Goal: Task Accomplishment & Management: Manage account settings

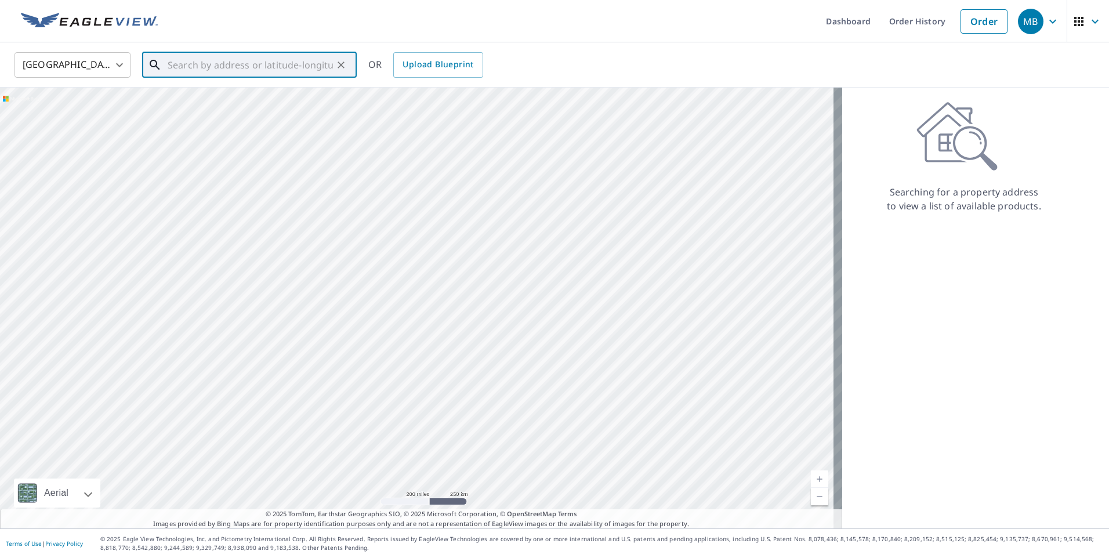
click at [204, 54] on input "text" at bounding box center [250, 65] width 165 height 32
click at [204, 95] on span "[STREET_ADDRESS]" at bounding box center [256, 99] width 182 height 14
type input "[STREET_ADDRESS]"
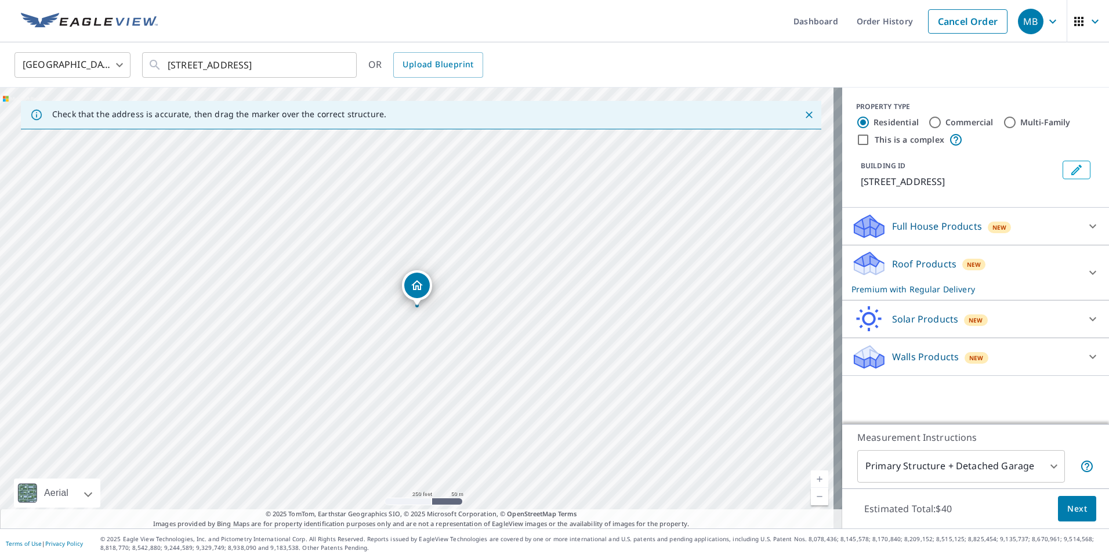
drag, startPoint x: 448, startPoint y: 358, endPoint x: 422, endPoint y: 264, distance: 98.1
click at [424, 268] on div "[STREET_ADDRESS]" at bounding box center [421, 308] width 842 height 441
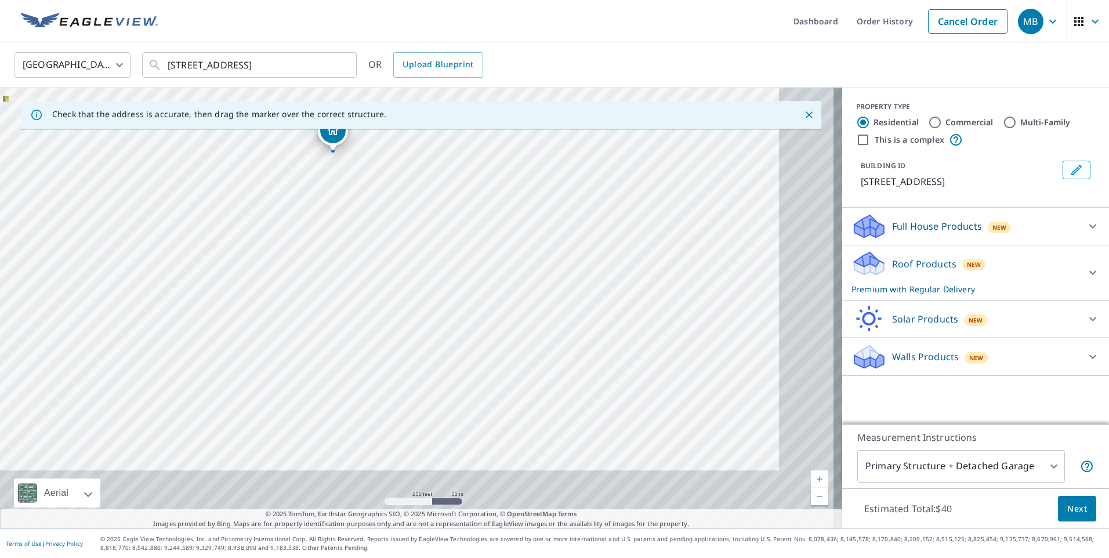
drag, startPoint x: 531, startPoint y: 364, endPoint x: 310, endPoint y: 174, distance: 291.5
click at [475, 294] on div "[STREET_ADDRESS]" at bounding box center [421, 308] width 842 height 441
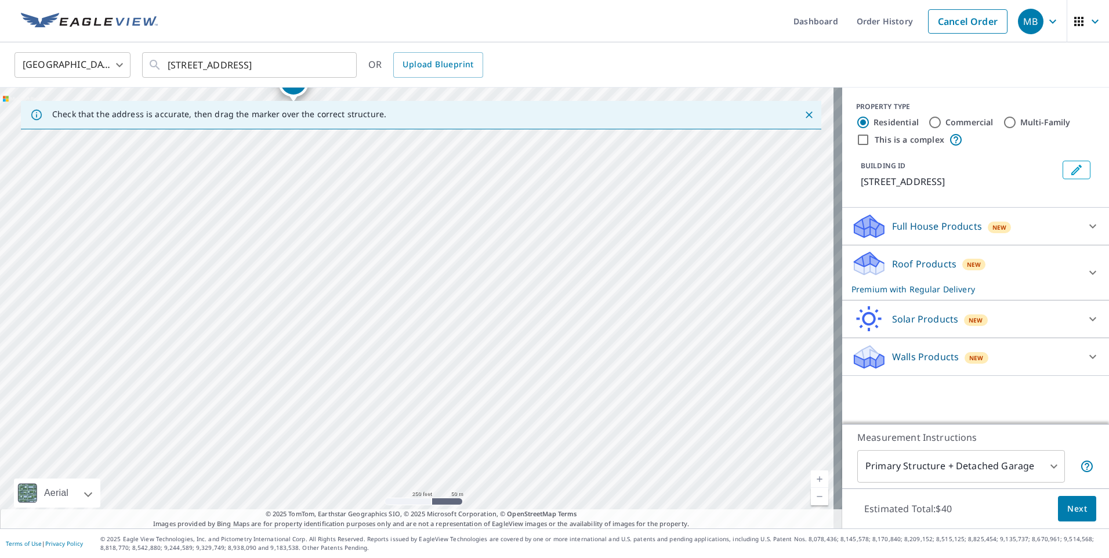
drag, startPoint x: 685, startPoint y: 282, endPoint x: 635, endPoint y: 358, distance: 91.2
click at [644, 347] on div "[STREET_ADDRESS]" at bounding box center [421, 308] width 842 height 441
drag, startPoint x: 731, startPoint y: 179, endPoint x: 624, endPoint y: 392, distance: 238.8
click at [626, 390] on div "[STREET_ADDRESS]" at bounding box center [421, 308] width 842 height 441
drag, startPoint x: 702, startPoint y: 194, endPoint x: 620, endPoint y: 484, distance: 301.6
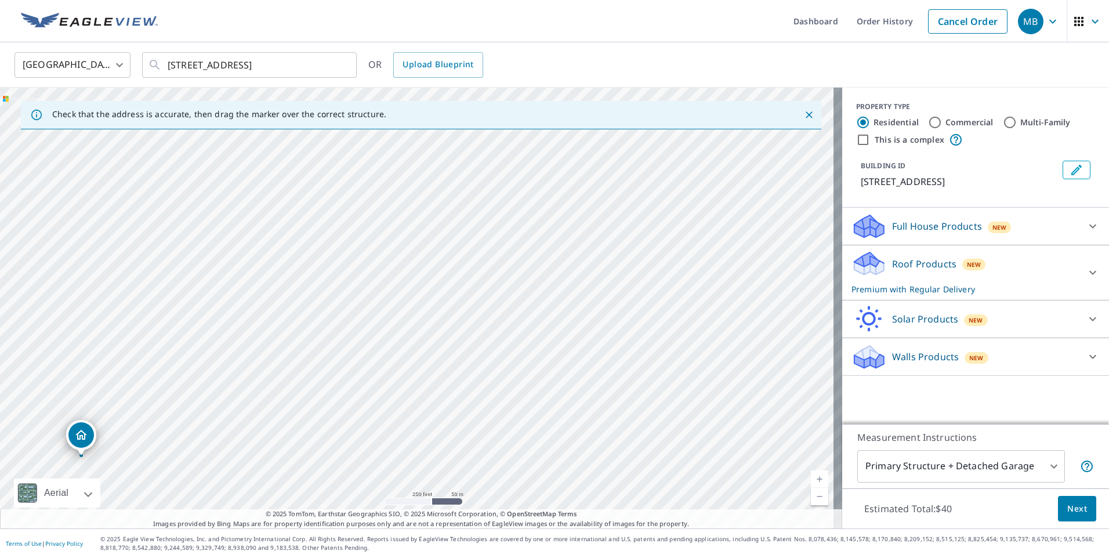
click at [624, 479] on div "[STREET_ADDRESS]" at bounding box center [421, 308] width 842 height 441
drag, startPoint x: 716, startPoint y: 313, endPoint x: 424, endPoint y: 475, distance: 333.8
click at [426, 470] on div "[STREET_ADDRESS]" at bounding box center [421, 308] width 842 height 441
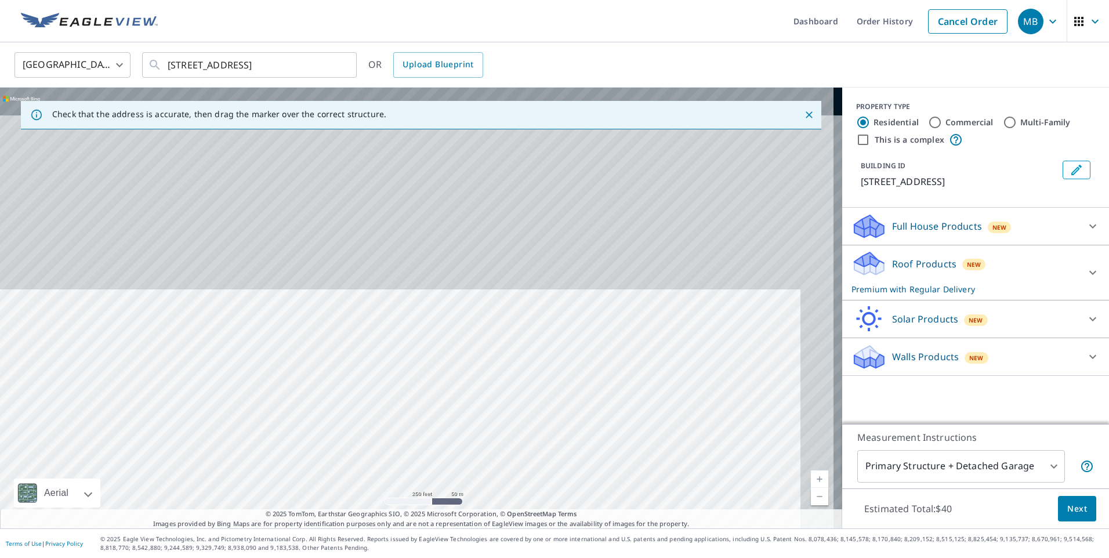
drag, startPoint x: 613, startPoint y: 252, endPoint x: 577, endPoint y: 464, distance: 215.2
click at [577, 464] on div "[STREET_ADDRESS]" at bounding box center [421, 308] width 842 height 441
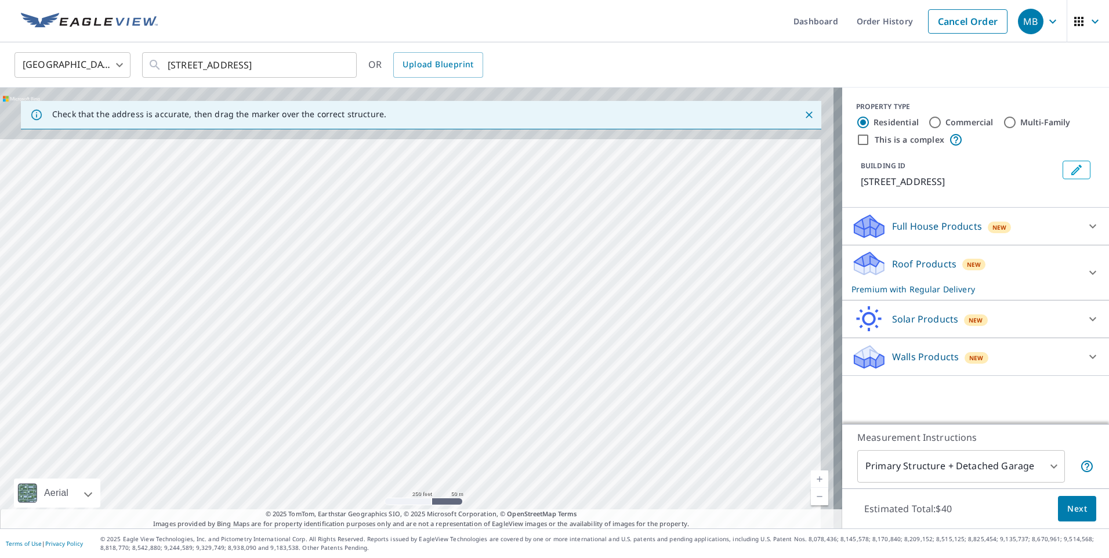
drag, startPoint x: 650, startPoint y: 235, endPoint x: 598, endPoint y: 455, distance: 225.9
click at [604, 435] on div "[STREET_ADDRESS]" at bounding box center [421, 308] width 842 height 441
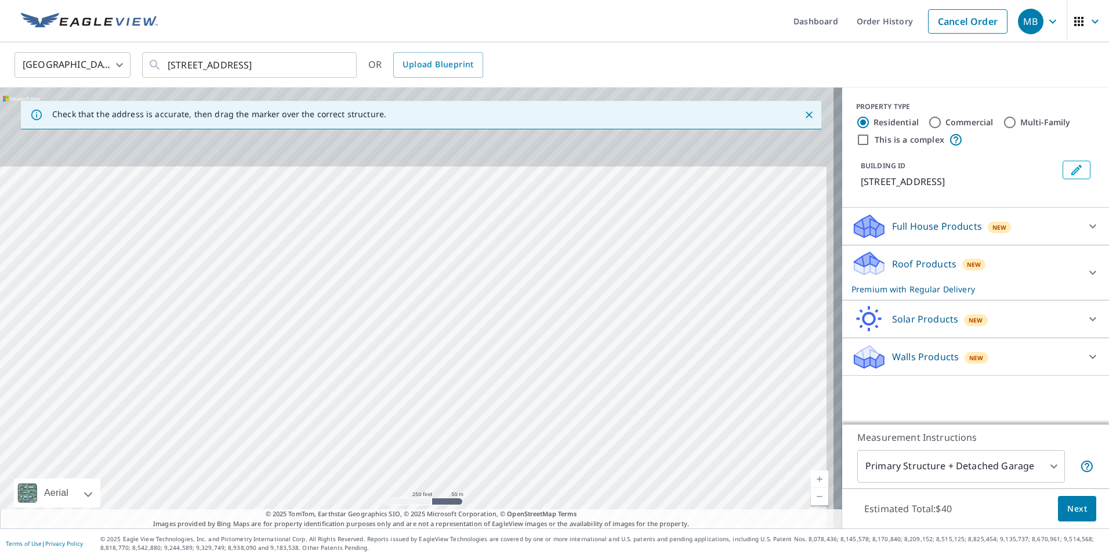
drag, startPoint x: 691, startPoint y: 391, endPoint x: 684, endPoint y: 557, distance: 166.6
click at [685, 550] on div "Dashboard Order History Cancel Order MB [GEOGRAPHIC_DATA] [GEOGRAPHIC_DATA] ​ […" at bounding box center [554, 279] width 1109 height 558
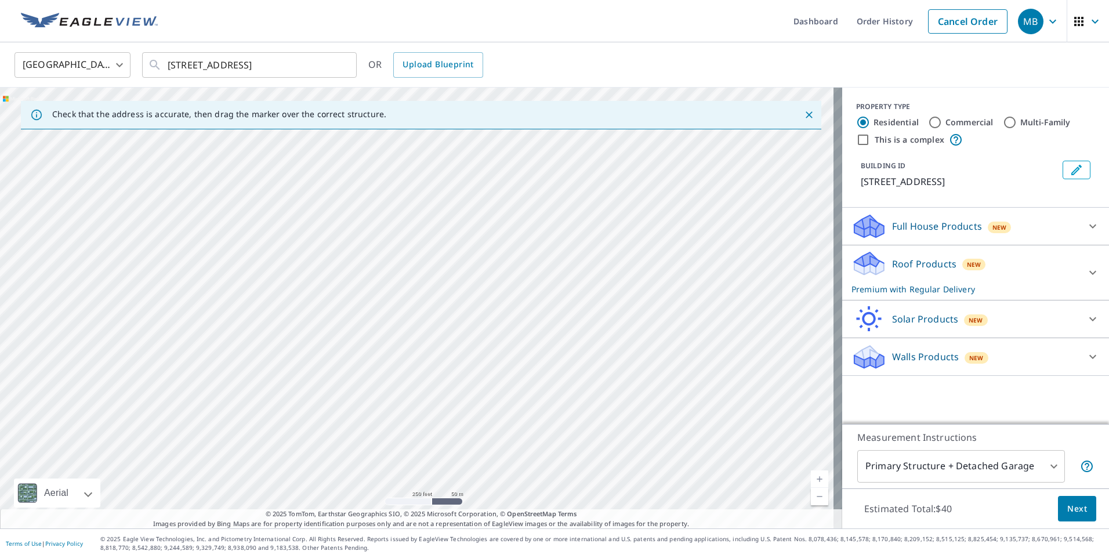
drag, startPoint x: 662, startPoint y: 417, endPoint x: 670, endPoint y: 557, distance: 140.0
click at [673, 557] on html "MB MB Dashboard Order History Cancel Order MB [GEOGRAPHIC_DATA] [GEOGRAPHIC_DAT…" at bounding box center [554, 279] width 1109 height 558
click at [710, 204] on div "[STREET_ADDRESS]" at bounding box center [421, 308] width 842 height 441
drag, startPoint x: 711, startPoint y: 176, endPoint x: 687, endPoint y: 572, distance: 396.8
click at [687, 557] on html "MB MB Dashboard Order History Cancel Order MB [GEOGRAPHIC_DATA] [GEOGRAPHIC_DAT…" at bounding box center [554, 279] width 1109 height 558
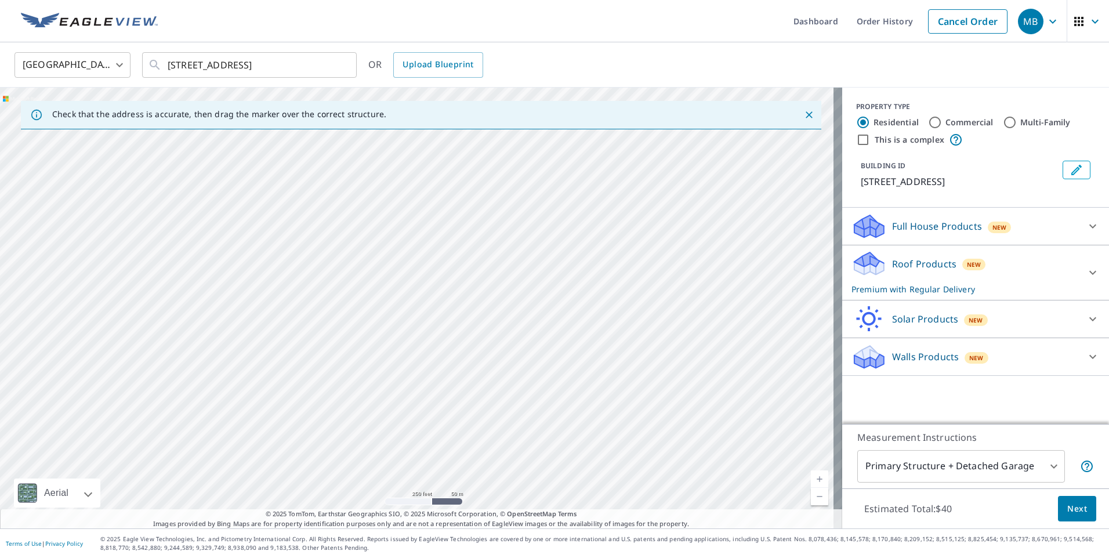
click at [842, 237] on div "Full House Products New Full House™ $99" at bounding box center [975, 227] width 267 height 38
drag, startPoint x: 805, startPoint y: 234, endPoint x: 750, endPoint y: 263, distance: 62.2
click at [750, 264] on div "[STREET_ADDRESS]" at bounding box center [421, 308] width 842 height 441
drag, startPoint x: 753, startPoint y: 243, endPoint x: 630, endPoint y: 543, distance: 323.8
click at [638, 541] on div "Dashboard Order History Cancel Order MB [GEOGRAPHIC_DATA] [GEOGRAPHIC_DATA] ​ […" at bounding box center [554, 279] width 1109 height 558
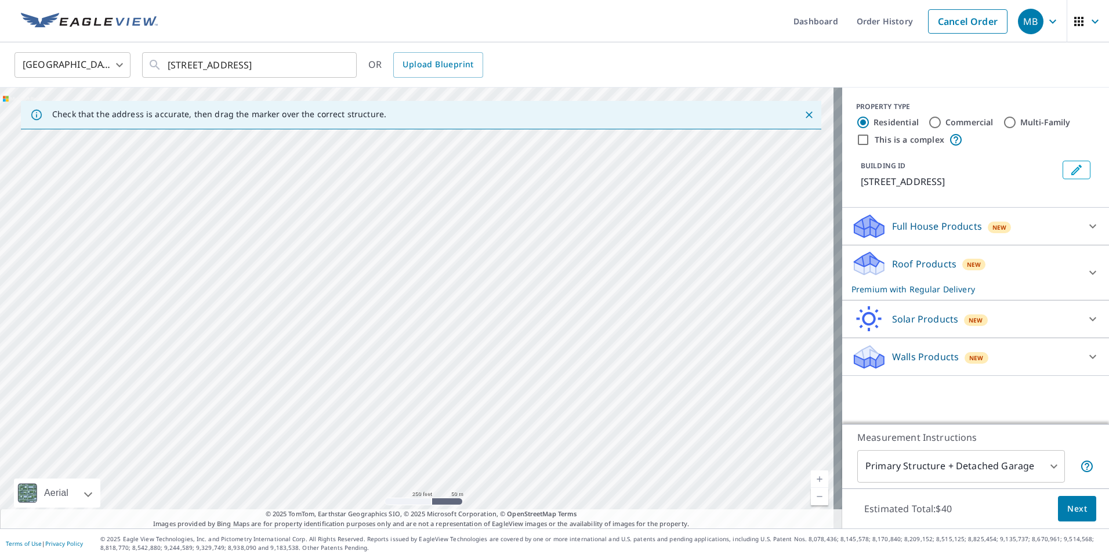
drag, startPoint x: 653, startPoint y: 262, endPoint x: 597, endPoint y: 570, distance: 313.0
click at [597, 557] on html "MB MB Dashboard Order History Cancel Order MB [GEOGRAPHIC_DATA] [GEOGRAPHIC_DAT…" at bounding box center [554, 279] width 1109 height 558
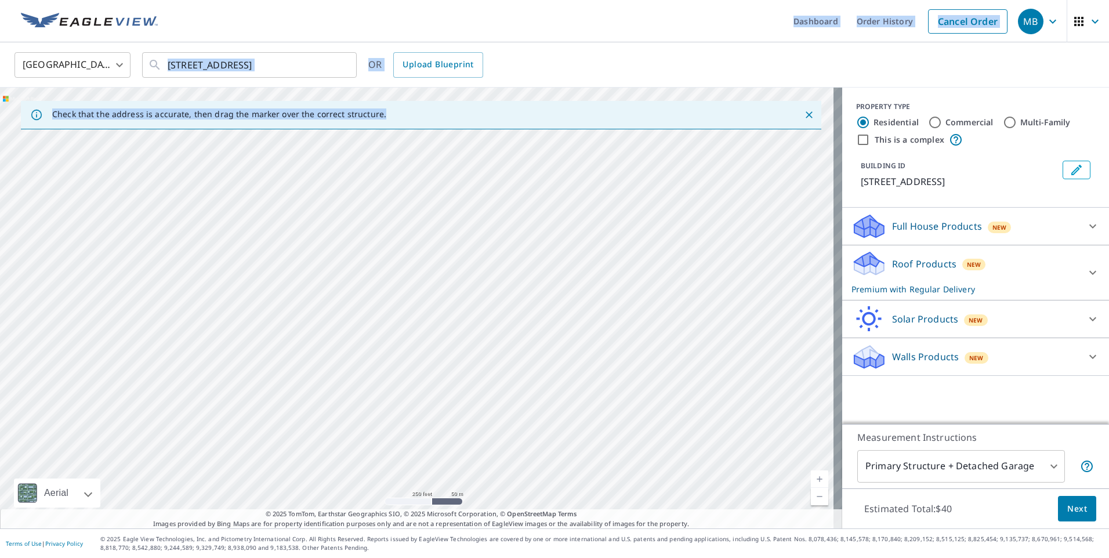
drag, startPoint x: 645, startPoint y: 22, endPoint x: 612, endPoint y: 361, distance: 340.2
click at [612, 361] on div "Dashboard Order History Cancel Order MB [GEOGRAPHIC_DATA] [GEOGRAPHIC_DATA] ​ […" at bounding box center [554, 279] width 1109 height 558
click at [678, 344] on div "[STREET_ADDRESS]" at bounding box center [421, 308] width 842 height 441
click at [632, 55] on div "[GEOGRAPHIC_DATA] [GEOGRAPHIC_DATA] ​ [STREET_ADDRESS] ​ OR Upload Blueprint" at bounding box center [550, 64] width 1089 height 27
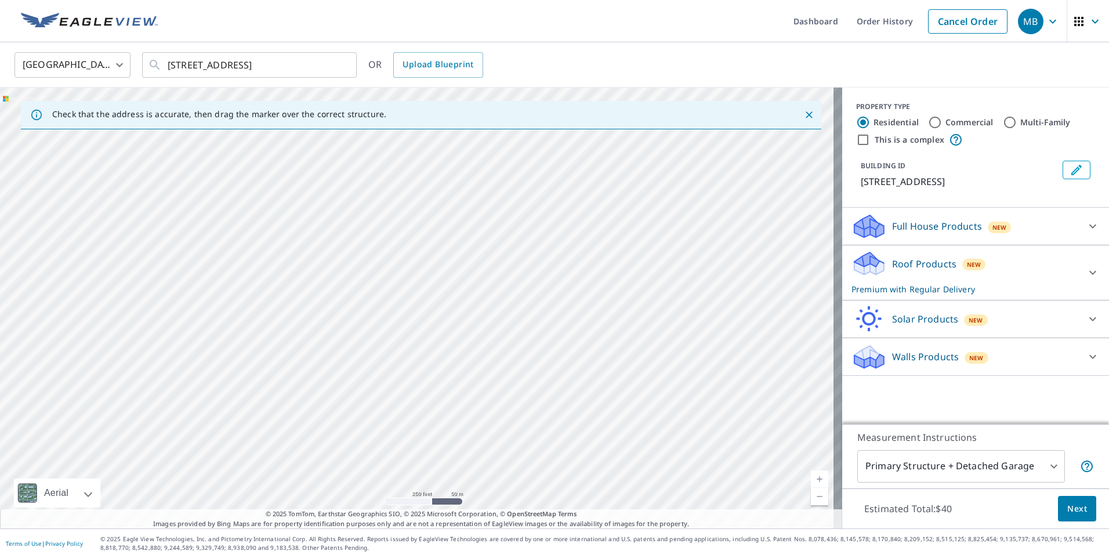
drag, startPoint x: 637, startPoint y: 166, endPoint x: 644, endPoint y: 434, distance: 268.0
click at [644, 434] on div "[STREET_ADDRESS]" at bounding box center [421, 308] width 842 height 441
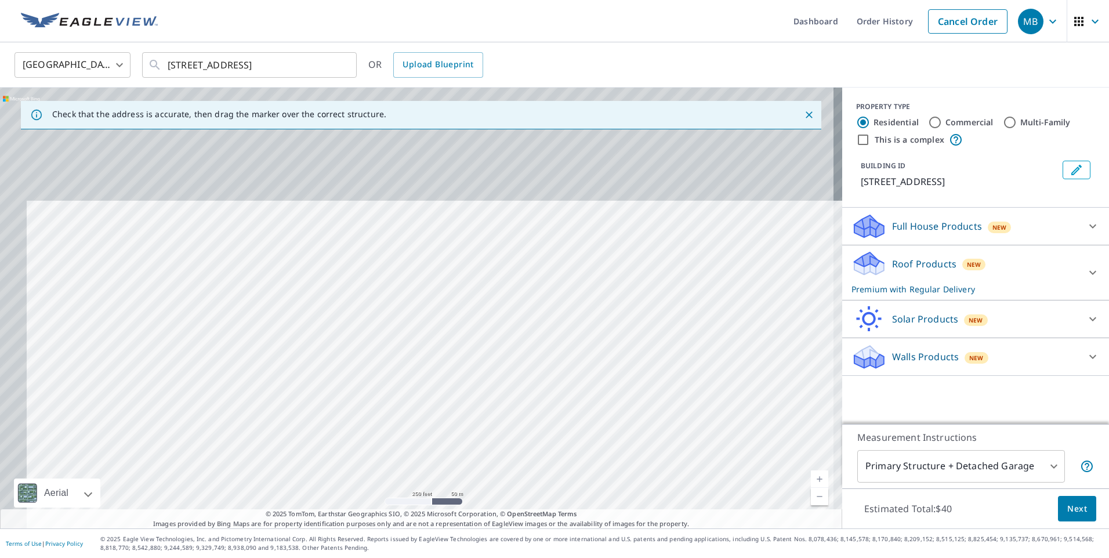
drag, startPoint x: 660, startPoint y: 429, endPoint x: 681, endPoint y: 530, distance: 103.0
click at [681, 530] on div "Dashboard Order History Cancel Order MB [GEOGRAPHIC_DATA] [GEOGRAPHIC_DATA] ​ […" at bounding box center [554, 279] width 1109 height 558
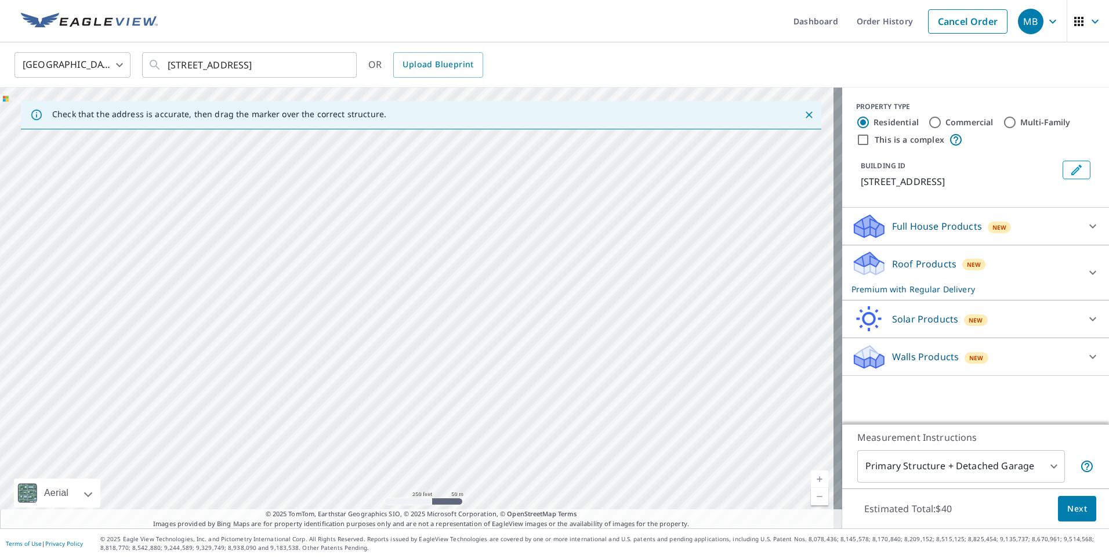
drag, startPoint x: 535, startPoint y: 317, endPoint x: 792, endPoint y: 583, distance: 369.9
click at [792, 557] on html "MB MB Dashboard Order History Cancel Order MB [GEOGRAPHIC_DATA] [GEOGRAPHIC_DAT…" at bounding box center [554, 279] width 1109 height 558
click at [577, 335] on div "[STREET_ADDRESS]" at bounding box center [421, 308] width 842 height 441
drag, startPoint x: 478, startPoint y: 284, endPoint x: 734, endPoint y: 583, distance: 392.8
click at [734, 557] on html "MB MB Dashboard Order History Cancel Order MB [GEOGRAPHIC_DATA] [GEOGRAPHIC_DAT…" at bounding box center [554, 279] width 1109 height 558
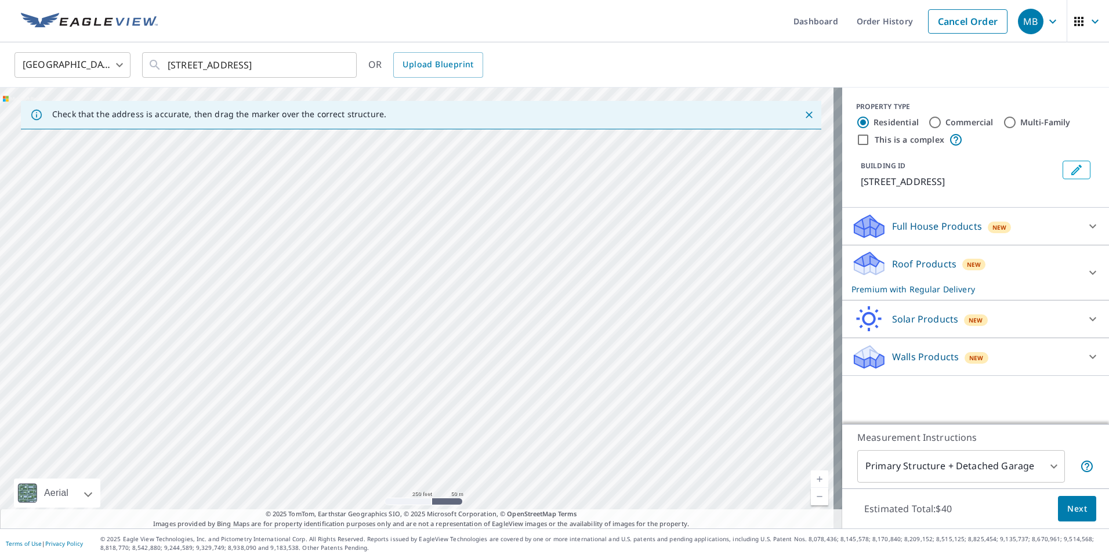
drag, startPoint x: 504, startPoint y: 165, endPoint x: 504, endPoint y: 176, distance: 11.0
click at [504, 174] on div "[STREET_ADDRESS]" at bounding box center [421, 308] width 842 height 441
drag, startPoint x: 495, startPoint y: 186, endPoint x: 662, endPoint y: 507, distance: 361.5
click at [661, 506] on div "[STREET_ADDRESS]" at bounding box center [421, 308] width 842 height 441
drag, startPoint x: 445, startPoint y: 304, endPoint x: 323, endPoint y: 339, distance: 127.2
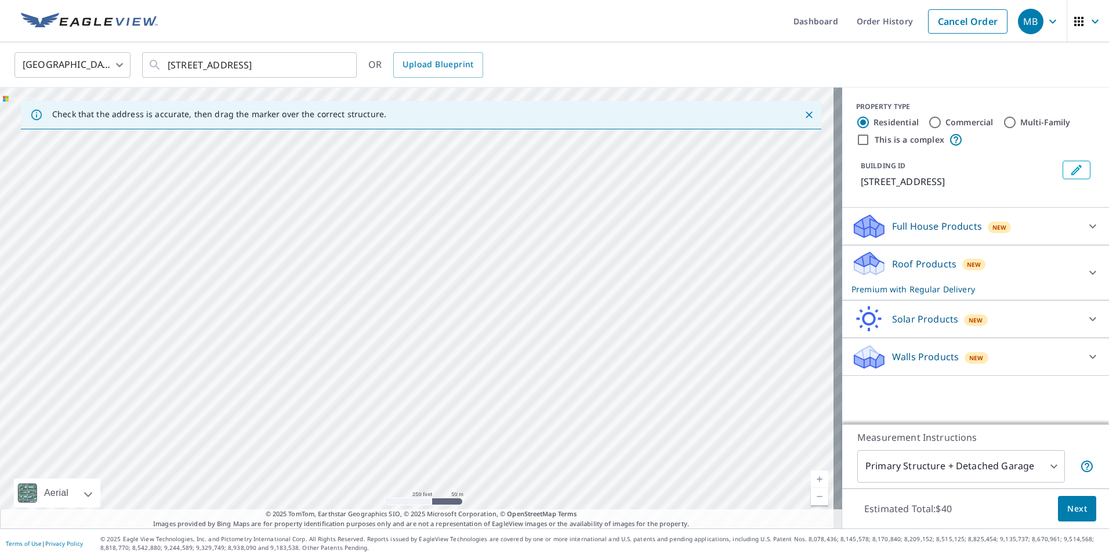
click at [379, 324] on div "[STREET_ADDRESS]" at bounding box center [421, 308] width 842 height 441
drag, startPoint x: 681, startPoint y: 233, endPoint x: 289, endPoint y: 266, distance: 393.4
click at [309, 260] on div "[STREET_ADDRESS]" at bounding box center [421, 308] width 842 height 441
drag, startPoint x: 474, startPoint y: 230, endPoint x: 273, endPoint y: 273, distance: 205.2
click at [282, 266] on div "[STREET_ADDRESS]" at bounding box center [421, 308] width 842 height 441
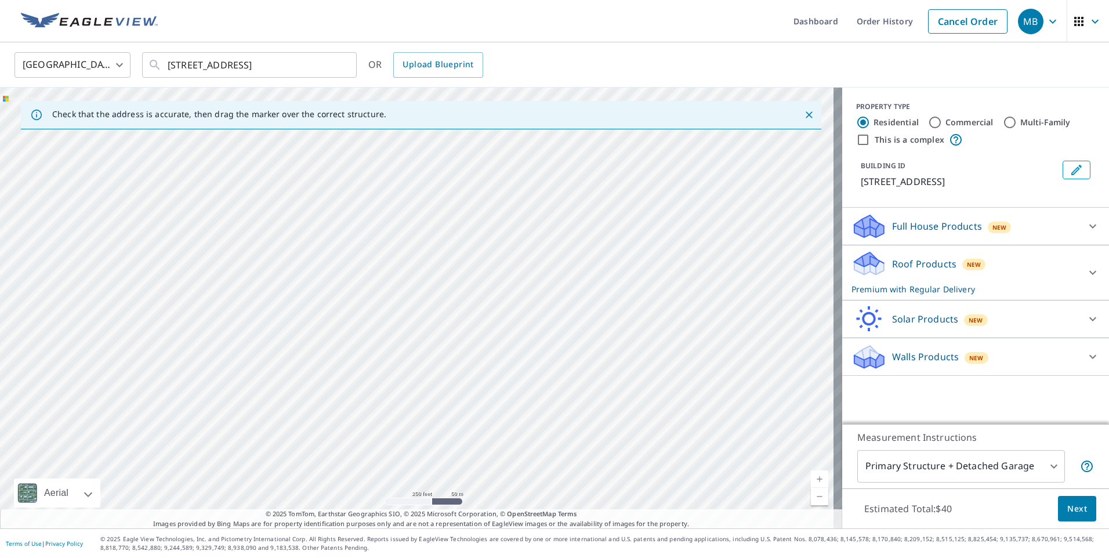
drag, startPoint x: 350, startPoint y: 234, endPoint x: 572, endPoint y: 409, distance: 282.8
click at [553, 402] on div "[STREET_ADDRESS]" at bounding box center [421, 308] width 842 height 441
drag, startPoint x: 362, startPoint y: 208, endPoint x: 638, endPoint y: 350, distance: 310.2
click at [629, 346] on div "[STREET_ADDRESS]" at bounding box center [421, 308] width 842 height 441
drag, startPoint x: 401, startPoint y: 274, endPoint x: 672, endPoint y: 477, distance: 338.7
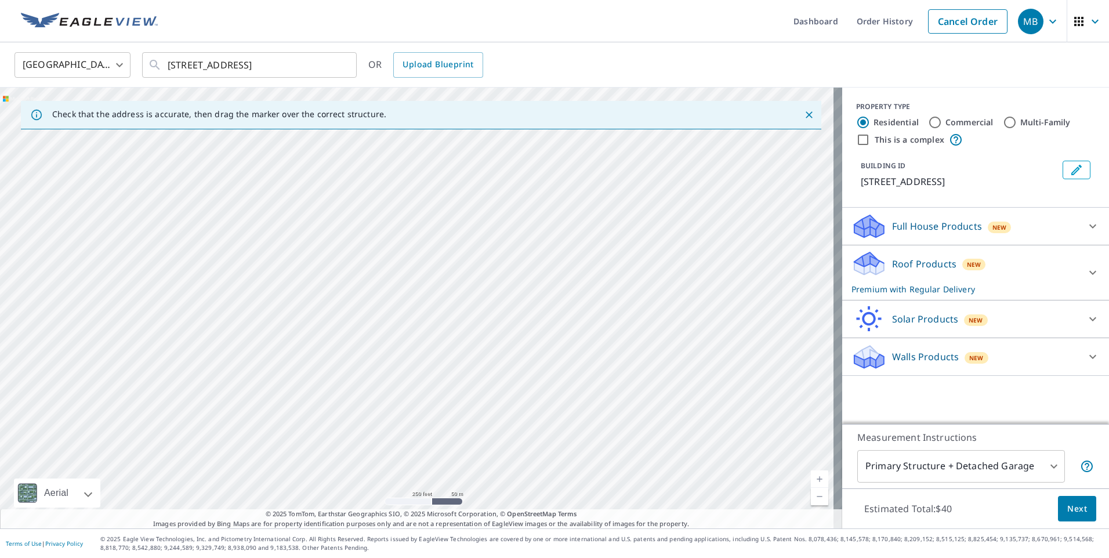
click at [651, 464] on div "[STREET_ADDRESS]" at bounding box center [421, 308] width 842 height 441
drag, startPoint x: 633, startPoint y: 423, endPoint x: 492, endPoint y: 527, distance: 175.4
click at [501, 500] on div "[STREET_ADDRESS]" at bounding box center [421, 308] width 842 height 441
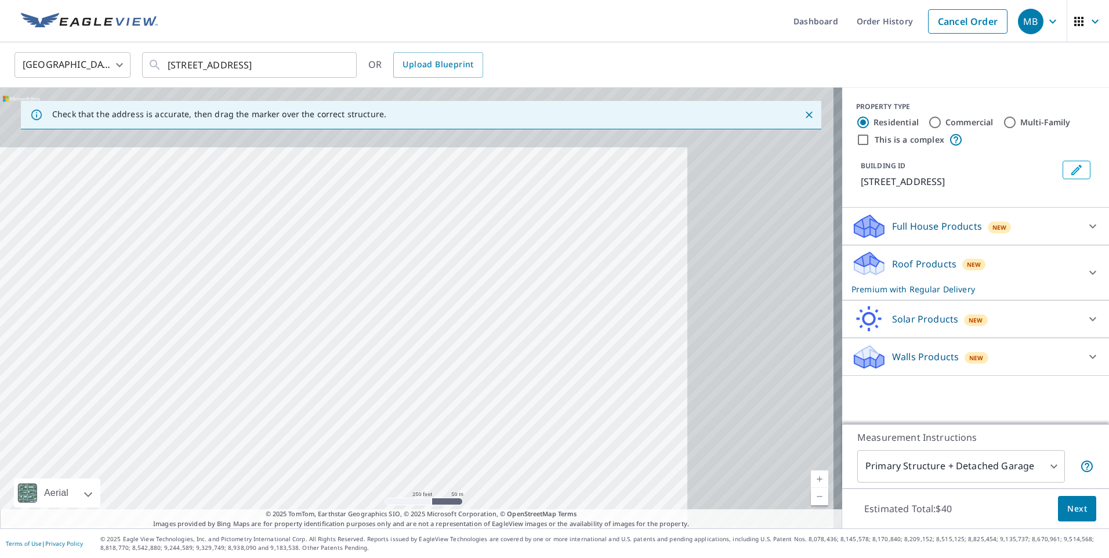
drag, startPoint x: 624, startPoint y: 321, endPoint x: 363, endPoint y: 451, distance: 291.2
click at [369, 443] on div "[STREET_ADDRESS]" at bounding box center [421, 308] width 842 height 441
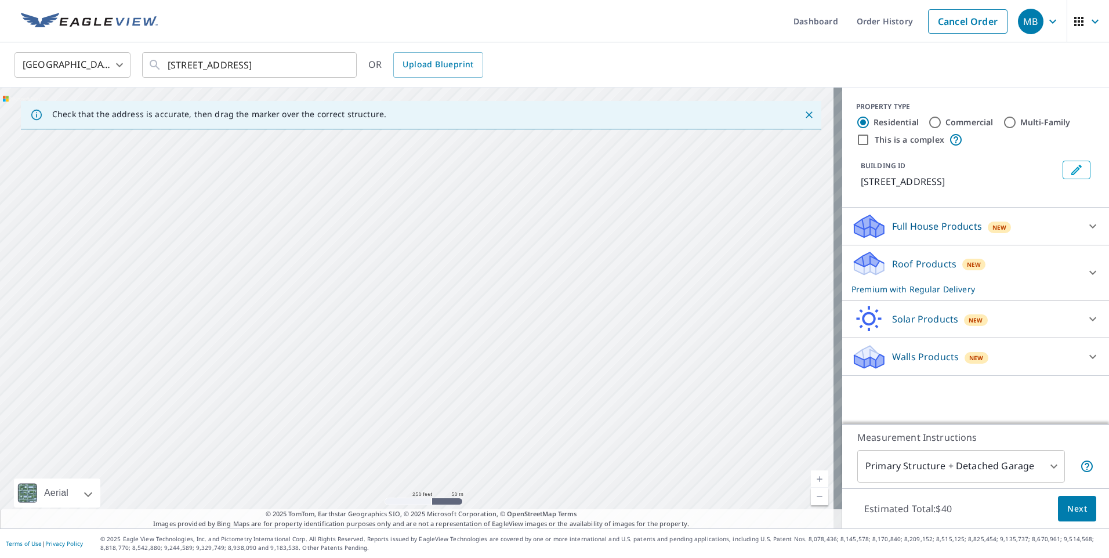
drag, startPoint x: 609, startPoint y: 362, endPoint x: 412, endPoint y: 36, distance: 381.1
click at [542, 160] on div "[STREET_ADDRESS]" at bounding box center [421, 308] width 842 height 441
drag, startPoint x: 498, startPoint y: 402, endPoint x: 517, endPoint y: 296, distance: 107.7
click at [513, 303] on div "[STREET_ADDRESS]" at bounding box center [421, 308] width 842 height 441
drag, startPoint x: 481, startPoint y: 384, endPoint x: 513, endPoint y: 299, distance: 90.3
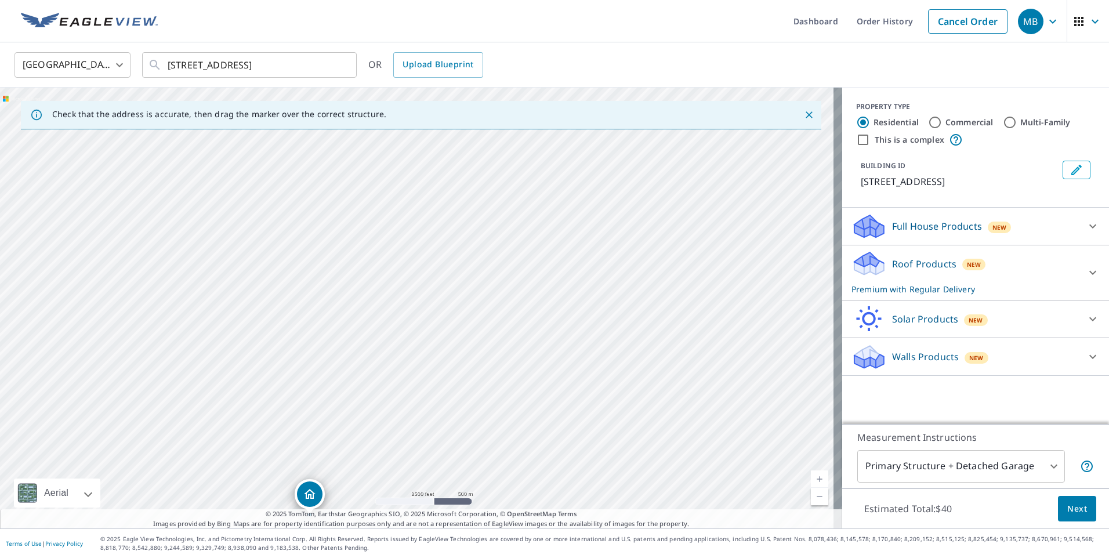
click at [510, 306] on div "[STREET_ADDRESS]" at bounding box center [421, 308] width 842 height 441
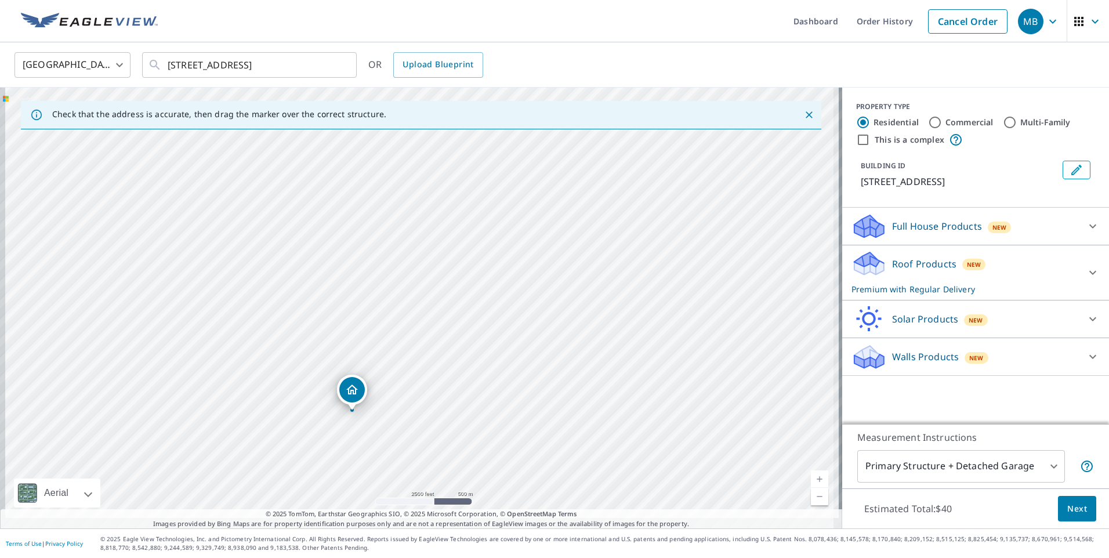
drag, startPoint x: 459, startPoint y: 414, endPoint x: 578, endPoint y: 340, distance: 140.1
click at [554, 344] on div "[STREET_ADDRESS]" at bounding box center [421, 308] width 842 height 441
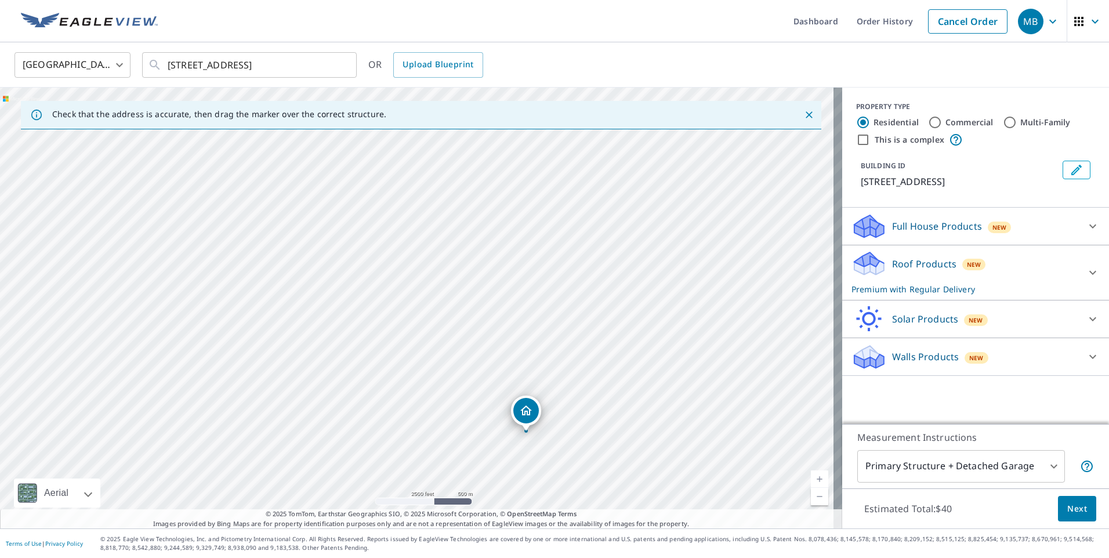
drag, startPoint x: 368, startPoint y: 263, endPoint x: 480, endPoint y: 373, distance: 157.0
click at [473, 369] on div "[STREET_ADDRESS]" at bounding box center [421, 308] width 842 height 441
drag, startPoint x: 470, startPoint y: 303, endPoint x: 447, endPoint y: 274, distance: 36.8
click at [452, 279] on div "[STREET_ADDRESS]" at bounding box center [421, 308] width 842 height 441
drag, startPoint x: 681, startPoint y: 330, endPoint x: 608, endPoint y: 402, distance: 102.1
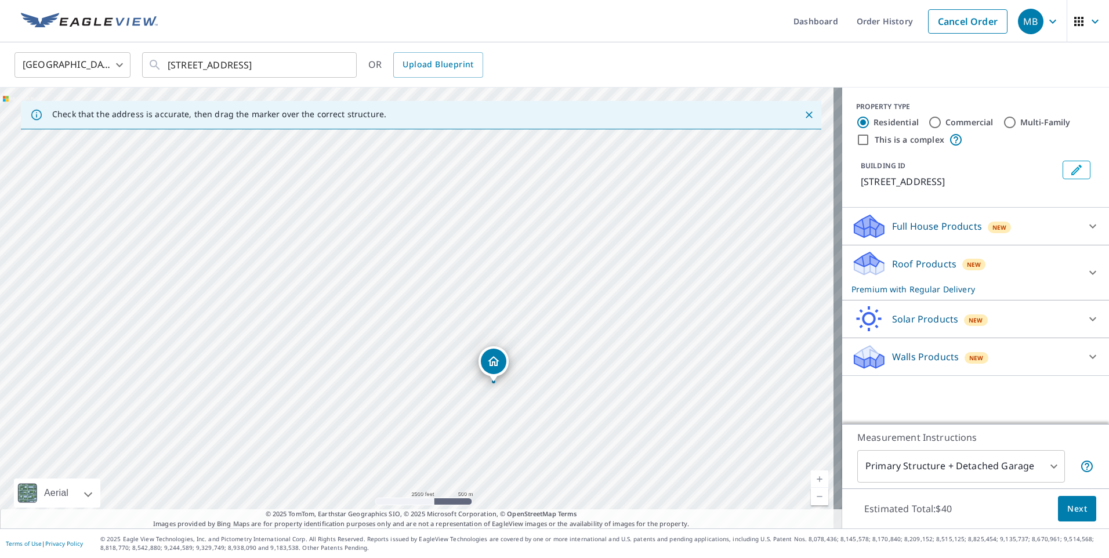
click at [612, 401] on div "[STREET_ADDRESS]" at bounding box center [421, 308] width 842 height 441
drag, startPoint x: 567, startPoint y: 422, endPoint x: 505, endPoint y: 299, distance: 136.9
click at [506, 300] on div "[STREET_ADDRESS]" at bounding box center [421, 308] width 842 height 441
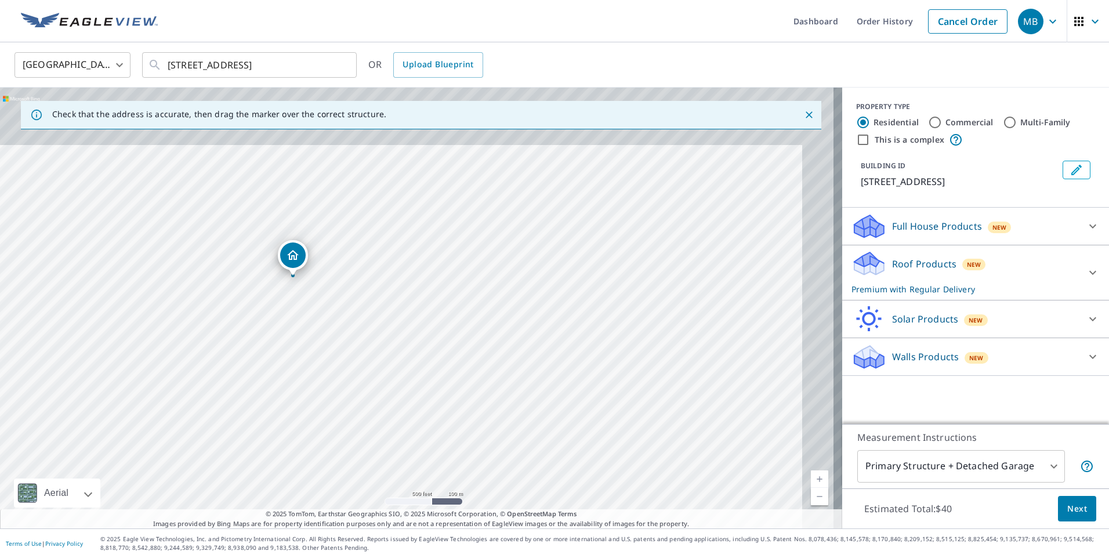
drag, startPoint x: 535, startPoint y: 289, endPoint x: 492, endPoint y: 407, distance: 125.5
click at [496, 379] on div "[STREET_ADDRESS]" at bounding box center [421, 308] width 842 height 441
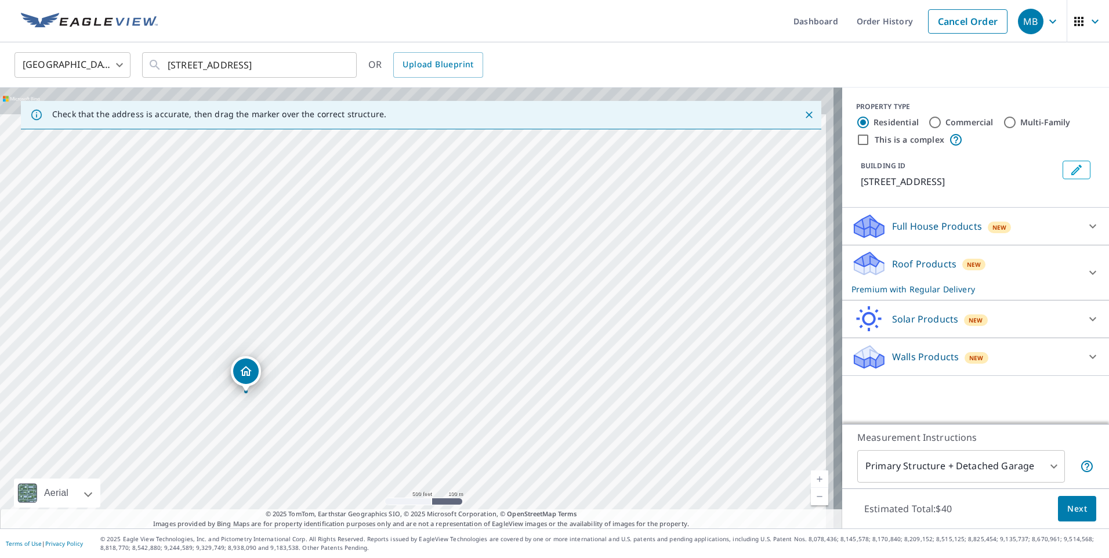
drag, startPoint x: 703, startPoint y: 241, endPoint x: 618, endPoint y: 472, distance: 246.0
click at [629, 458] on div "[STREET_ADDRESS]" at bounding box center [421, 308] width 842 height 441
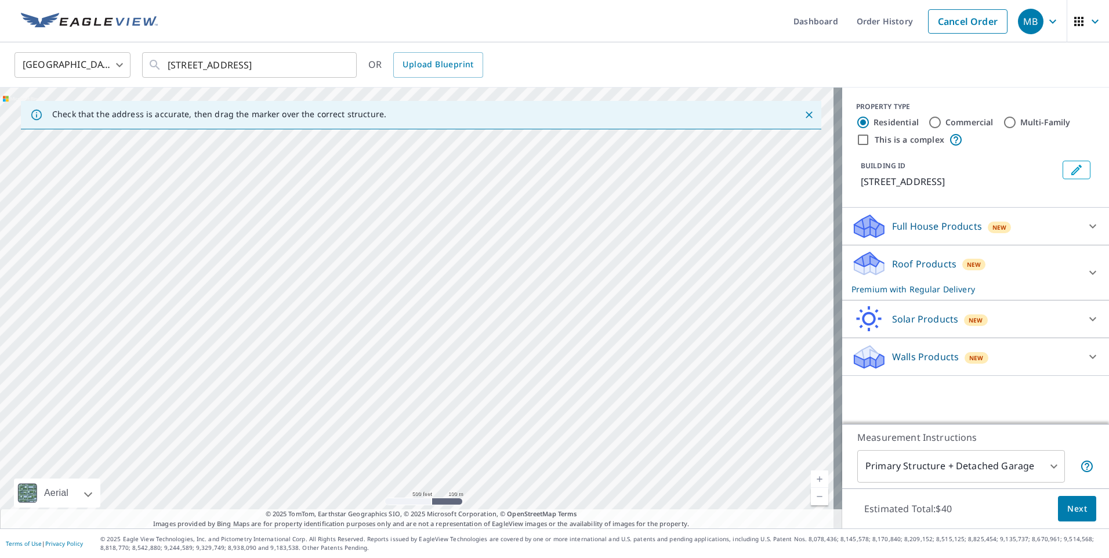
drag, startPoint x: 762, startPoint y: 208, endPoint x: 686, endPoint y: 400, distance: 205.9
click at [695, 374] on div "[STREET_ADDRESS]" at bounding box center [421, 308] width 842 height 441
drag, startPoint x: 731, startPoint y: 221, endPoint x: 755, endPoint y: 399, distance: 179.6
click at [751, 397] on div "[STREET_ADDRESS]" at bounding box center [421, 308] width 842 height 441
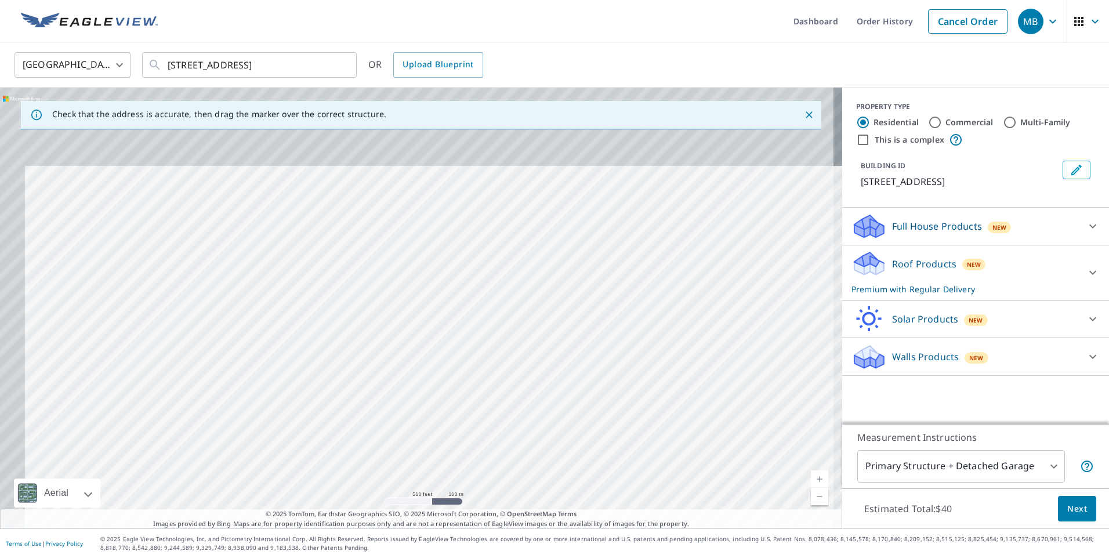
drag, startPoint x: 697, startPoint y: 224, endPoint x: 758, endPoint y: 405, distance: 190.9
click at [758, 405] on div "[STREET_ADDRESS]" at bounding box center [421, 308] width 842 height 441
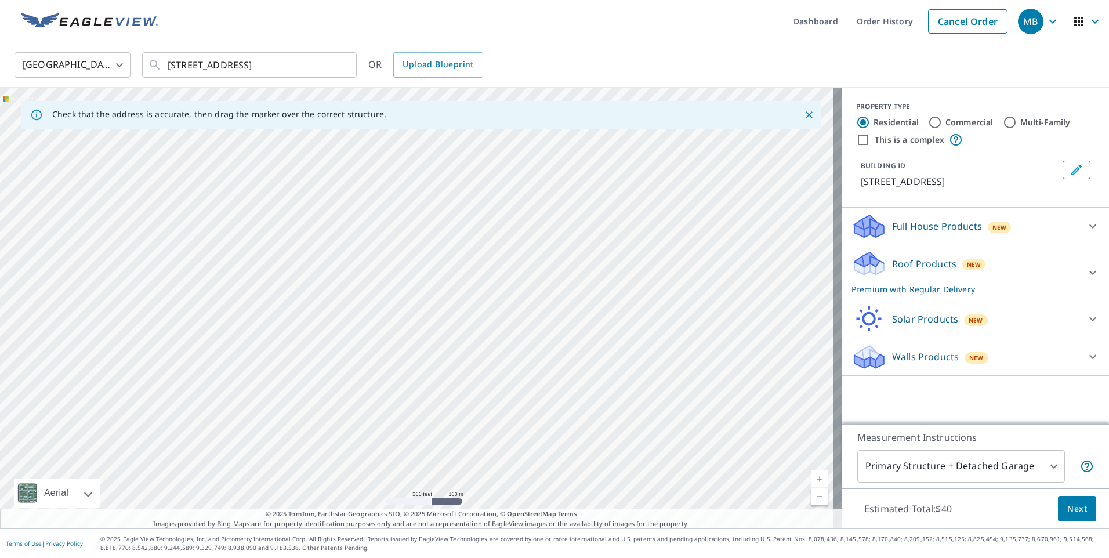
drag, startPoint x: 651, startPoint y: 265, endPoint x: 734, endPoint y: 348, distance: 117.3
click at [725, 346] on div "[STREET_ADDRESS]" at bounding box center [421, 308] width 842 height 441
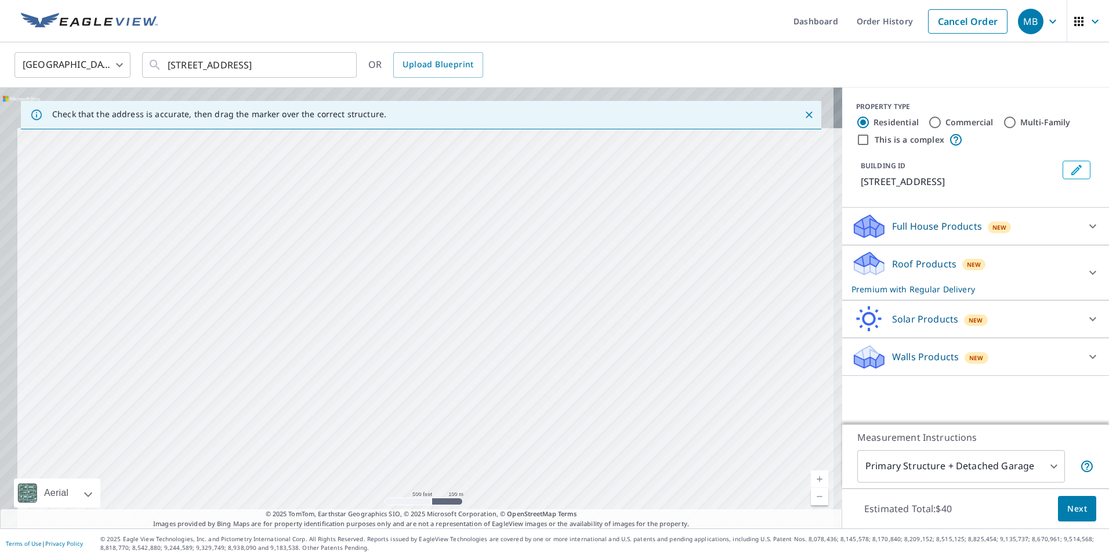
drag, startPoint x: 665, startPoint y: 269, endPoint x: 698, endPoint y: 343, distance: 80.7
click at [688, 322] on div "[STREET_ADDRESS]" at bounding box center [421, 308] width 842 height 441
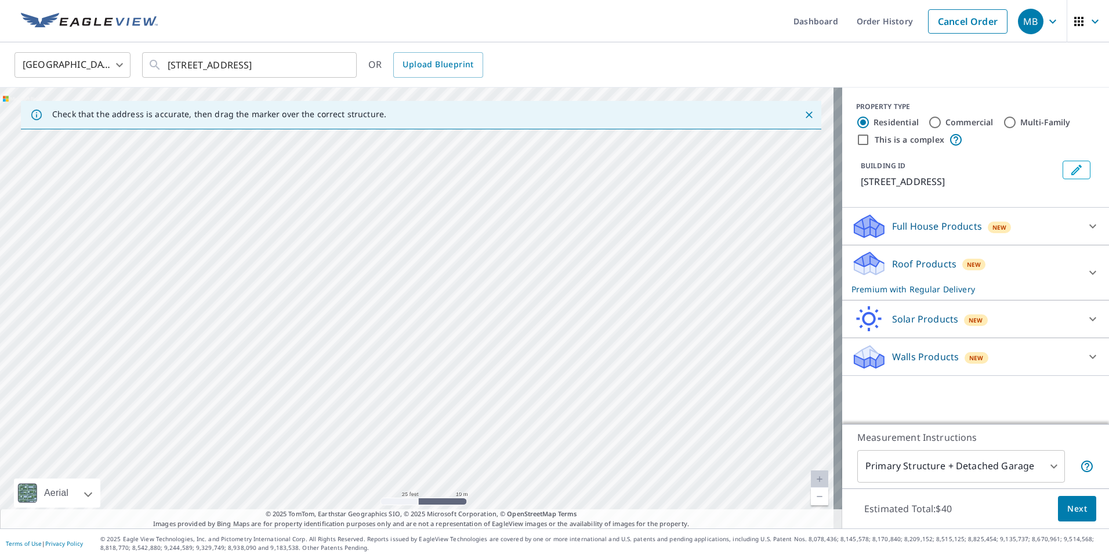
drag, startPoint x: 711, startPoint y: 364, endPoint x: 652, endPoint y: 271, distance: 109.5
click at [657, 282] on div "[STREET_ADDRESS]" at bounding box center [421, 308] width 842 height 441
drag, startPoint x: 630, startPoint y: 325, endPoint x: 643, endPoint y: 237, distance: 88.6
click at [642, 239] on div "[STREET_ADDRESS]" at bounding box center [421, 308] width 842 height 441
click at [958, 21] on link "Cancel Order" at bounding box center [967, 21] width 79 height 24
